Goal: Communication & Community: Answer question/provide support

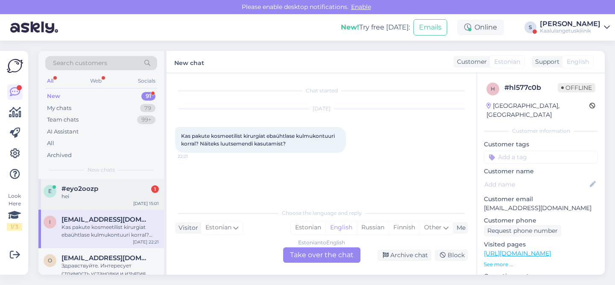
click at [119, 196] on div "hei" at bounding box center [110, 196] width 97 height 8
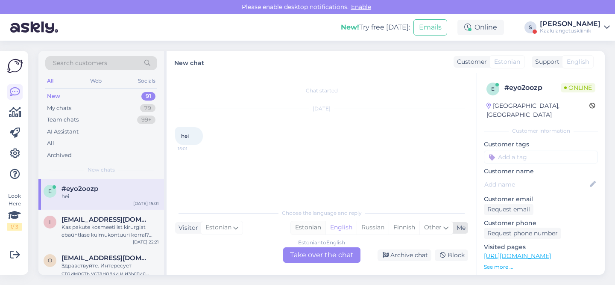
click at [314, 228] on div "Estonian" at bounding box center [308, 227] width 35 height 13
click at [331, 250] on div "Estonian to Estonian Take over the chat" at bounding box center [321, 254] width 77 height 15
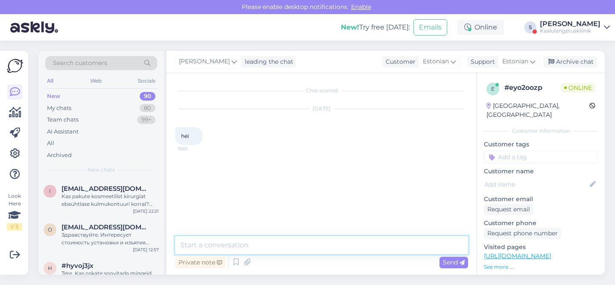
click at [236, 250] on textarea at bounding box center [321, 245] width 293 height 18
type textarea "tere!"
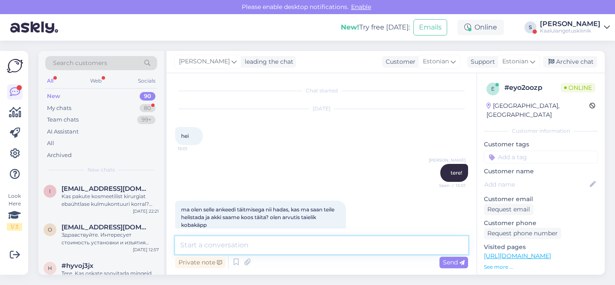
scroll to position [15, 0]
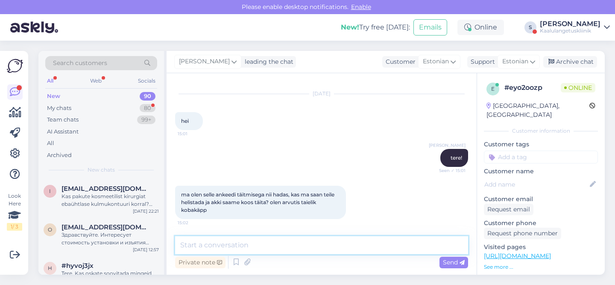
click at [293, 246] on textarea at bounding box center [321, 245] width 293 height 18
type textarea "millise ankeedi täitmisega?"
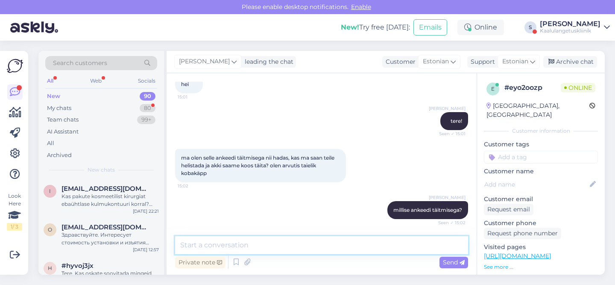
scroll to position [88, 0]
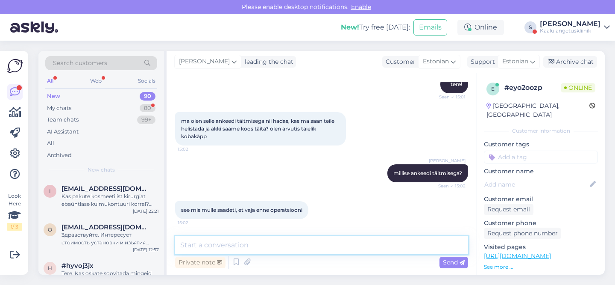
click at [293, 244] on textarea at bounding box center [321, 245] width 293 height 18
type textarea "küsitlus ankeet?"
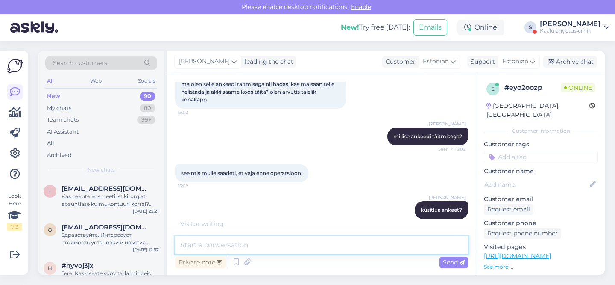
scroll to position [162, 0]
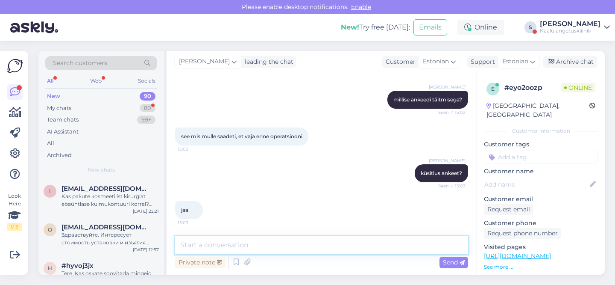
click at [273, 250] on textarea at bounding box center [321, 245] width 293 height 18
type textarea "k"
type textarea "tegemist on patsiendi isikuandmete ja indivi"
drag, startPoint x: 340, startPoint y: 247, endPoint x: 174, endPoint y: 242, distance: 165.9
click at [174, 242] on div "Chat started [DATE] hei 15:01 Stella tere! Seen ✓ 15:01 ma olen selle ankeedi t…" at bounding box center [322, 173] width 310 height 201
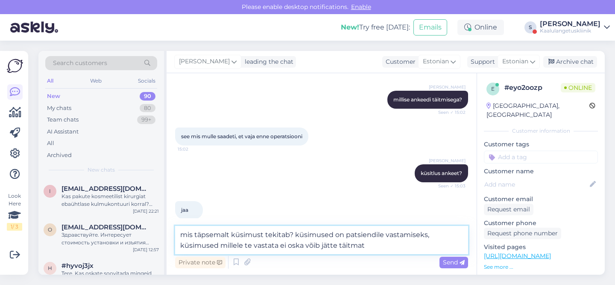
type textarea "mis täpsemalt küsimust tekitab? küsimused on patsiendile vastamiseks, küsimused…"
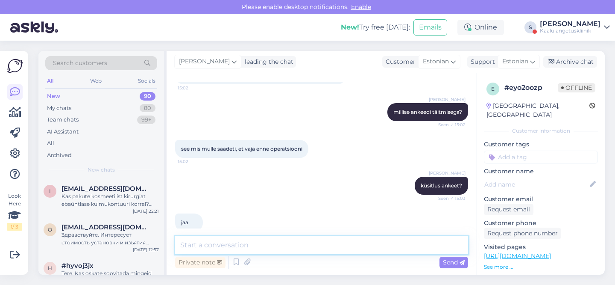
scroll to position [214, 0]
